Goal: Task Accomplishment & Management: Manage account settings

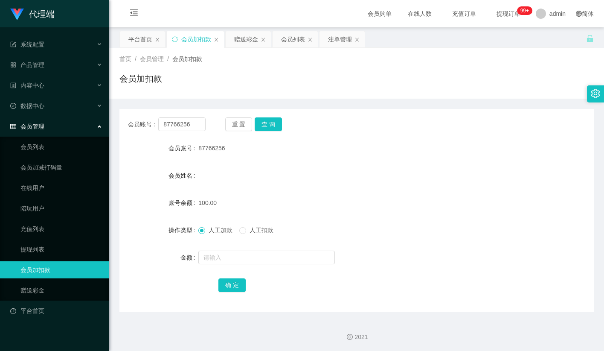
drag, startPoint x: 381, startPoint y: 62, endPoint x: 444, endPoint y: 8, distance: 82.9
click at [381, 62] on div "首页 / 会员管理 / 会员加扣款 /" at bounding box center [356, 59] width 474 height 9
click at [54, 141] on link "会员列表" at bounding box center [61, 146] width 82 height 17
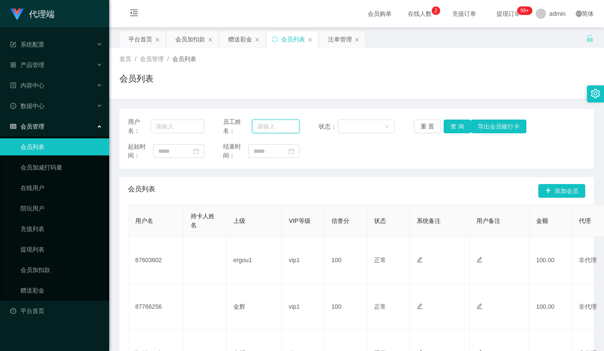
click at [266, 125] on input "text" at bounding box center [275, 126] width 47 height 14
drag, startPoint x: 172, startPoint y: 120, endPoint x: 190, endPoint y: 122, distance: 18.0
click at [172, 121] on input "text" at bounding box center [178, 126] width 54 height 14
paste input "Nicole25"
type input "Nicole25"
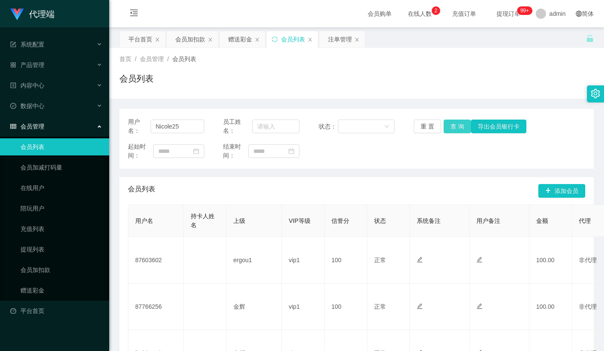
click at [456, 125] on button "查 询" at bounding box center [457, 126] width 27 height 14
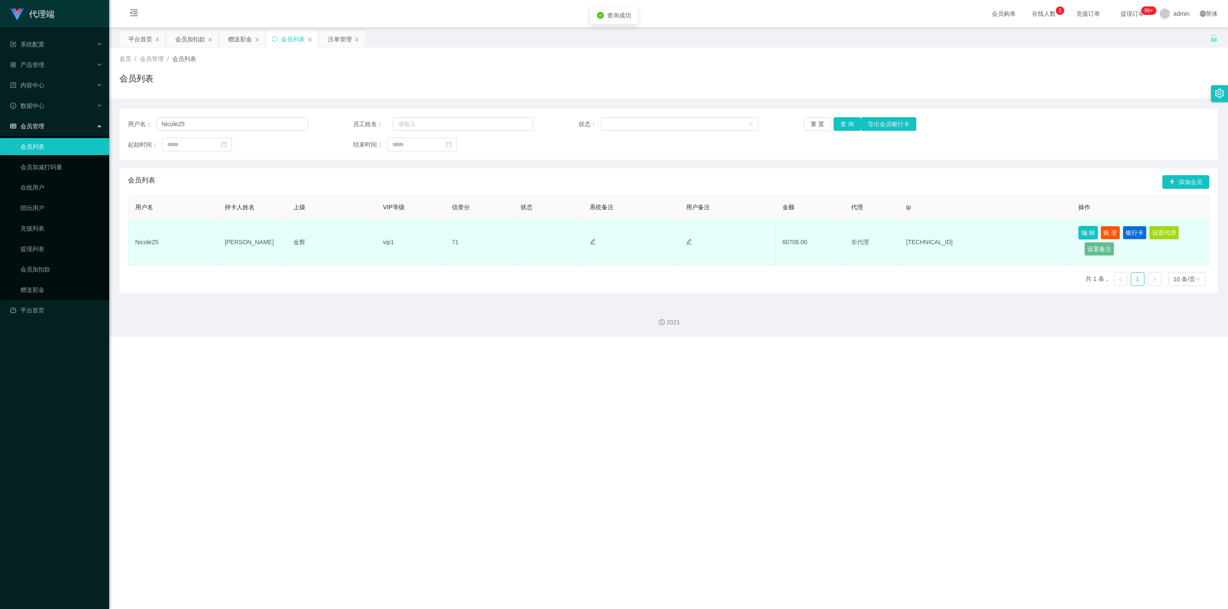
click at [603, 231] on button "编 辑" at bounding box center [1089, 233] width 20 height 14
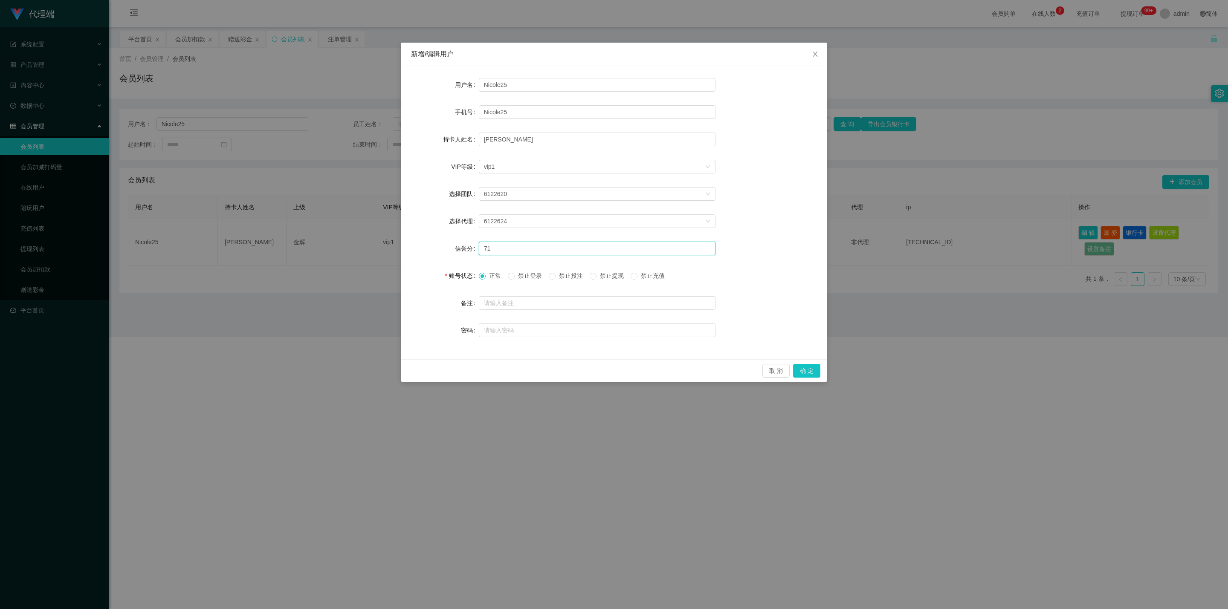
click at [508, 250] on input "71" at bounding box center [597, 249] width 237 height 14
type input "72"
click at [603, 350] on button "确 定" at bounding box center [806, 371] width 27 height 14
